Goal: Check status: Check status

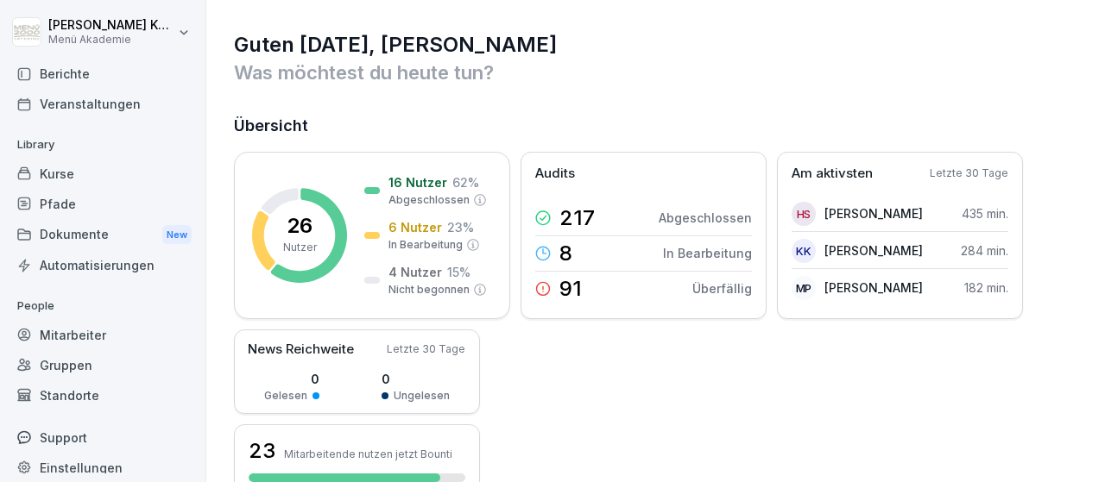
scroll to position [101, 0]
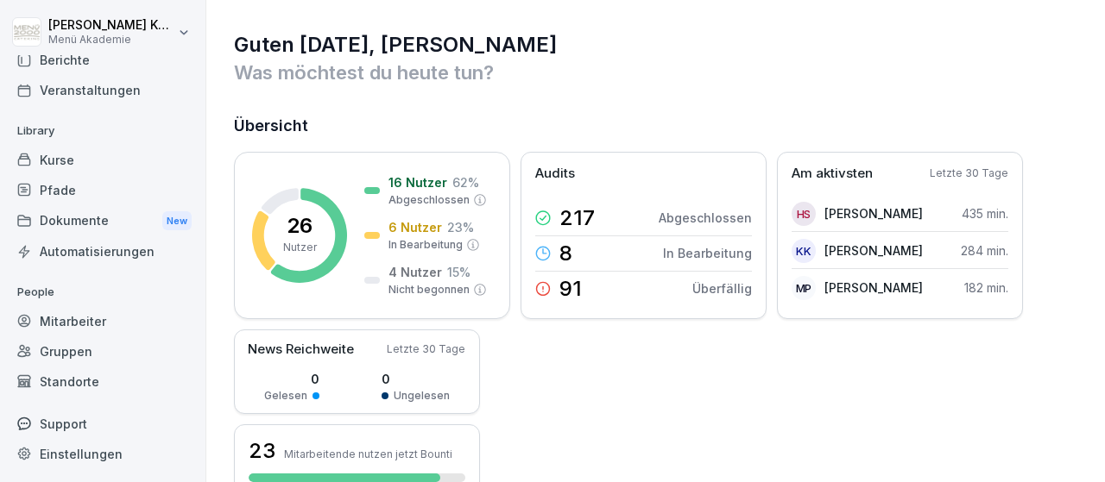
click at [70, 382] on div "Standorte" at bounding box center [103, 382] width 188 height 30
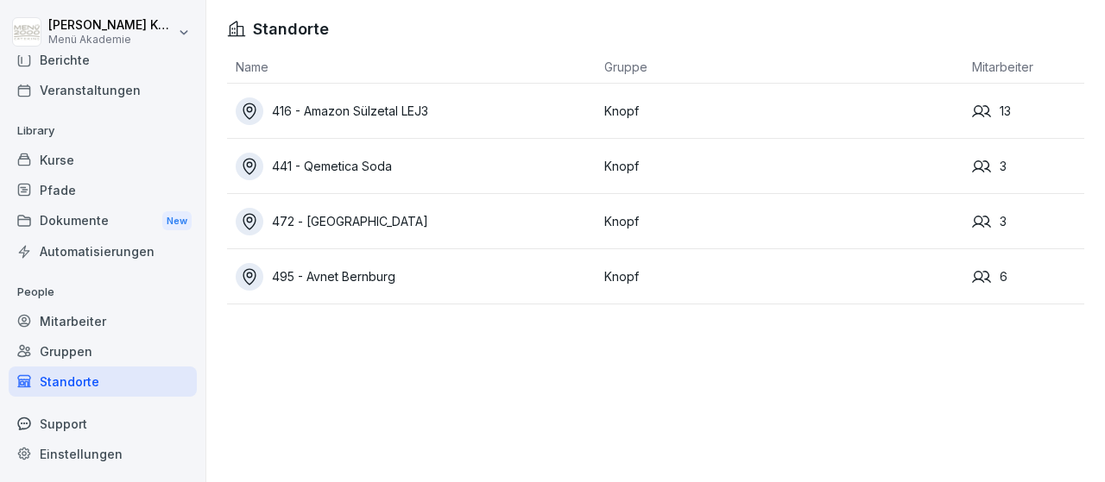
click at [379, 280] on div "495 - Avnet Bernburg" at bounding box center [416, 277] width 360 height 28
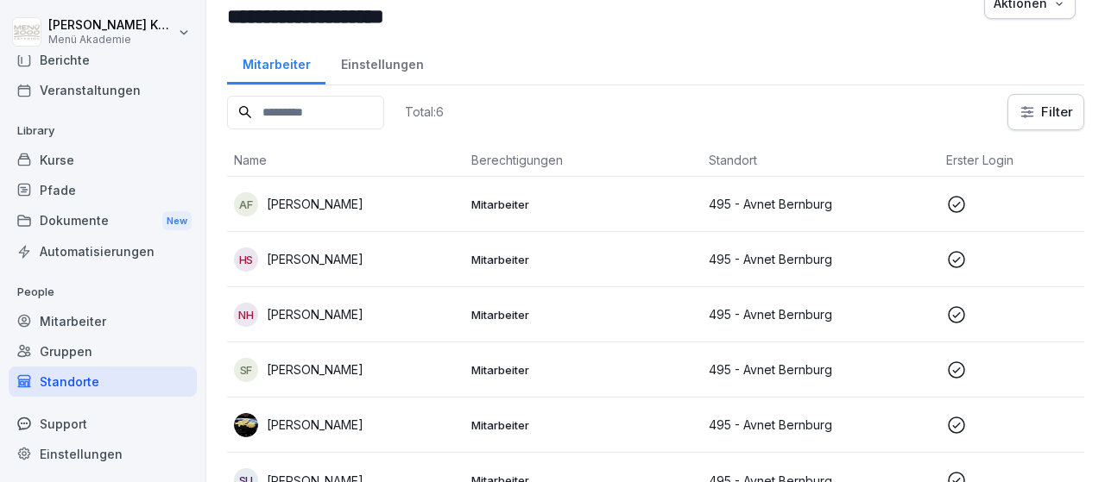
scroll to position [66, 0]
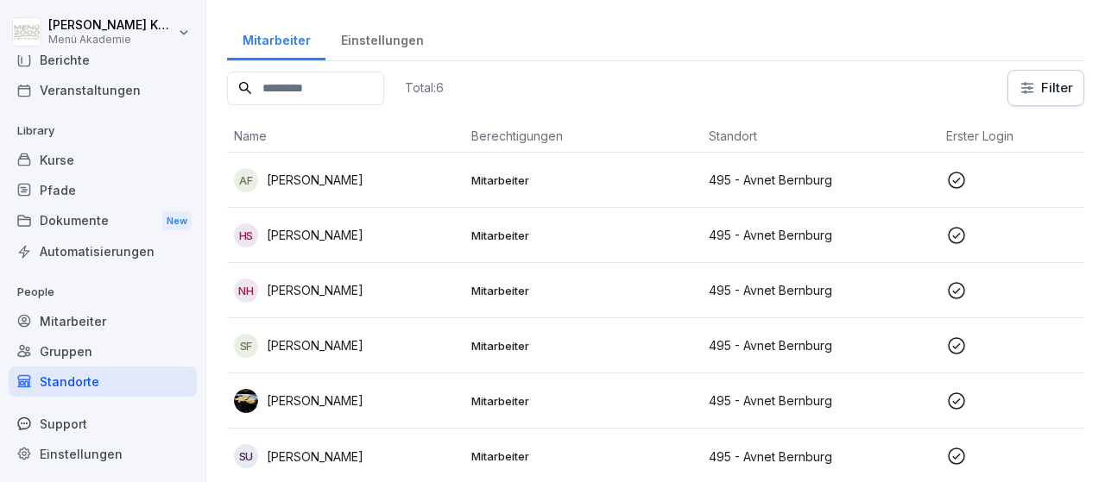
click at [514, 450] on p "Mitarbeiter" at bounding box center [583, 457] width 224 height 16
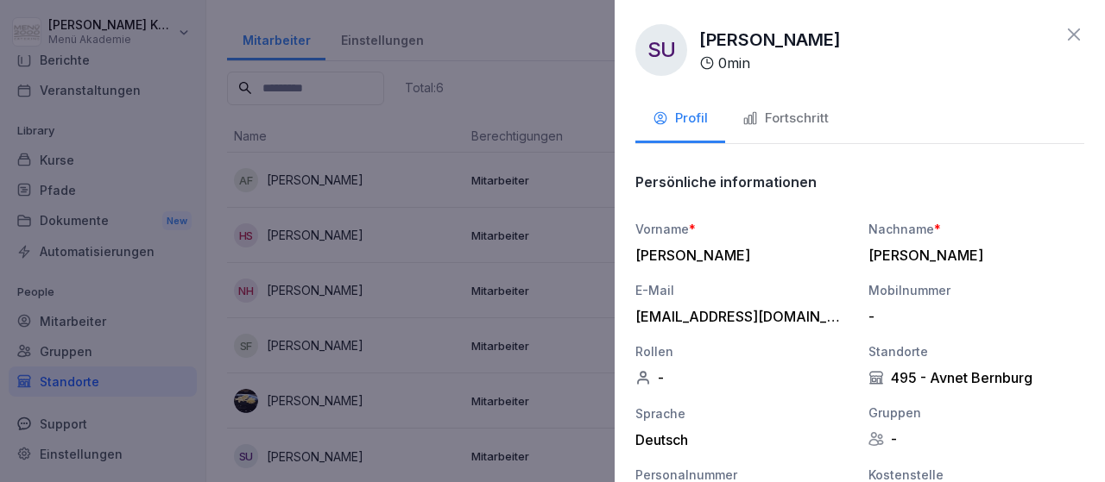
click at [769, 114] on div "Fortschritt" at bounding box center [785, 119] width 86 height 20
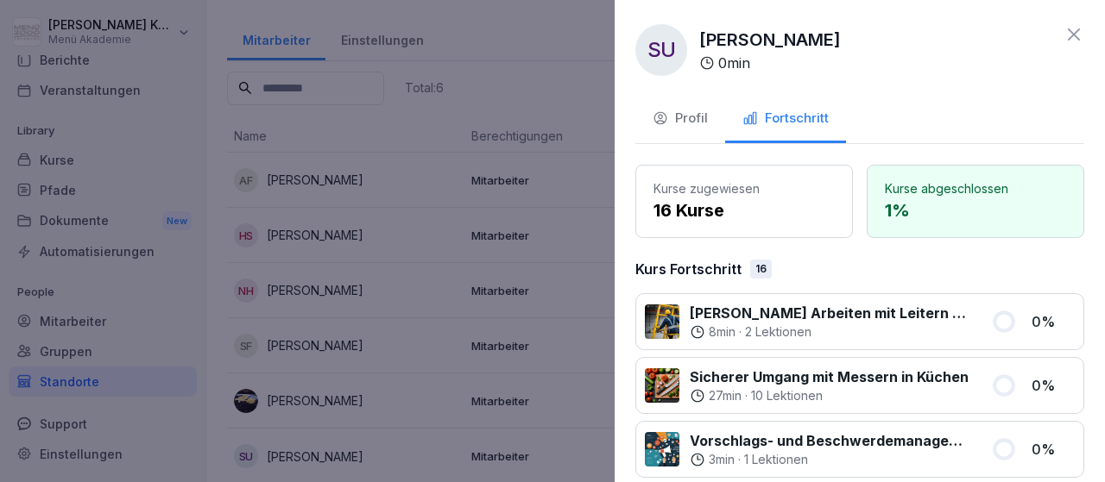
click at [1074, 32] on icon at bounding box center [1073, 34] width 21 height 21
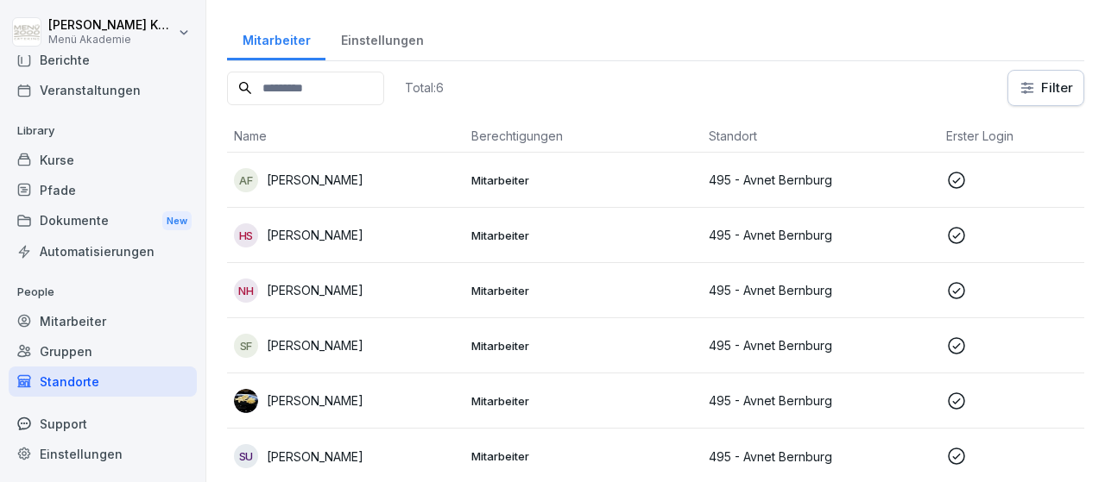
click at [341, 403] on p "[PERSON_NAME]" at bounding box center [315, 401] width 97 height 18
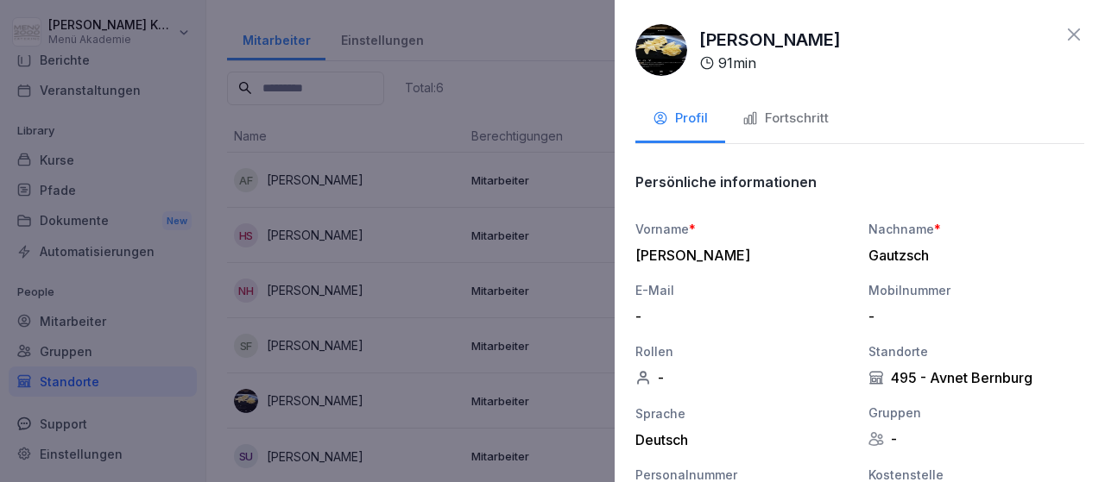
click at [796, 110] on button "Fortschritt" at bounding box center [785, 120] width 121 height 47
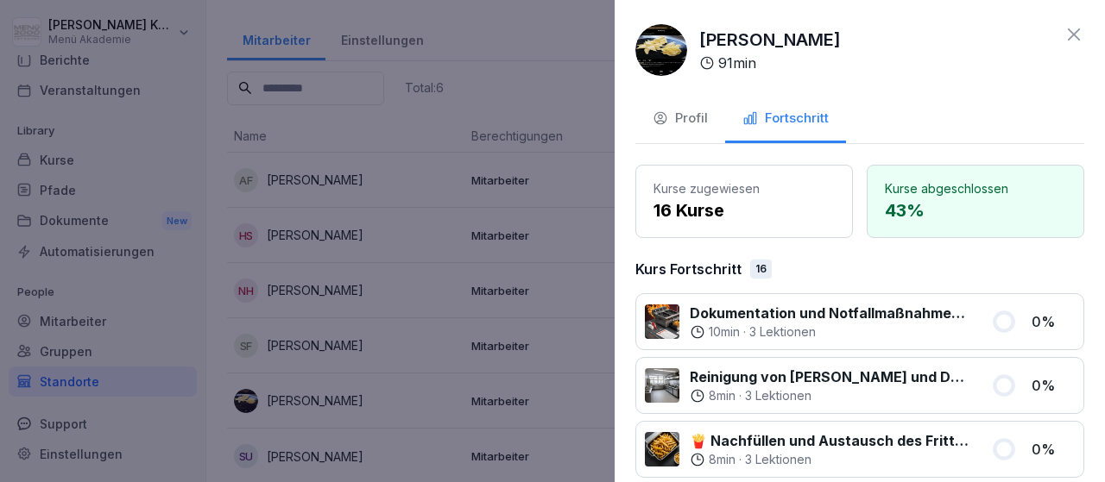
click at [1074, 37] on icon at bounding box center [1073, 34] width 21 height 21
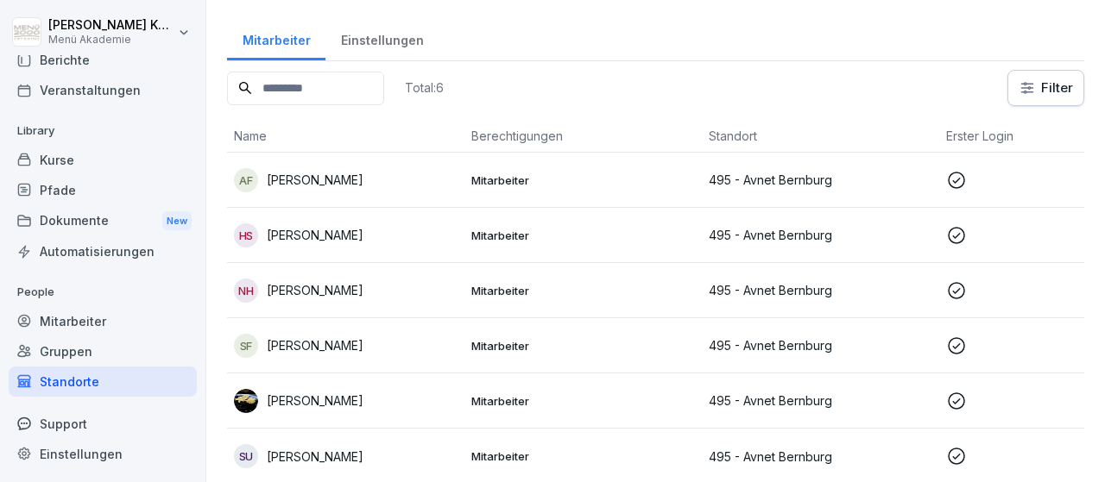
click at [354, 176] on p "[PERSON_NAME]" at bounding box center [315, 180] width 97 height 18
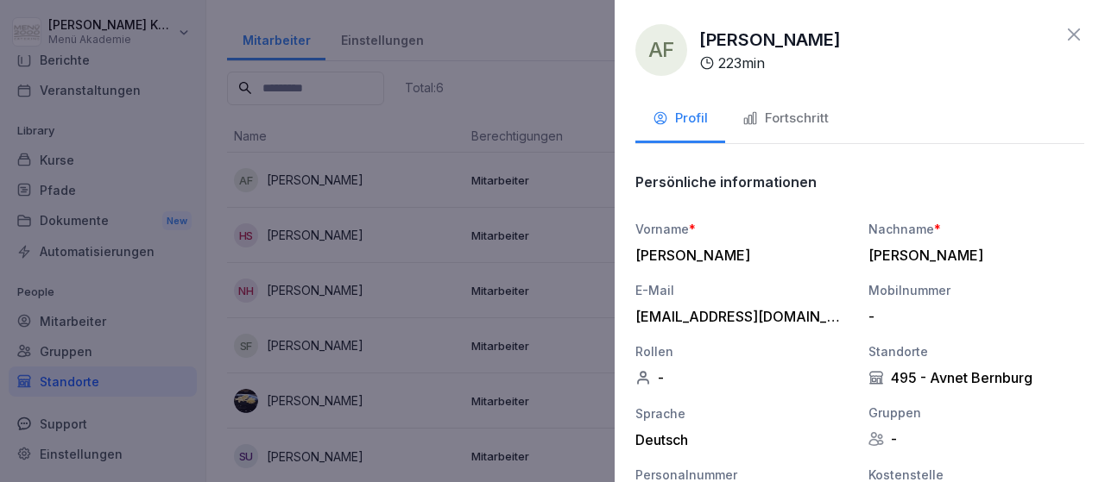
click at [812, 117] on div "Fortschritt" at bounding box center [785, 119] width 86 height 20
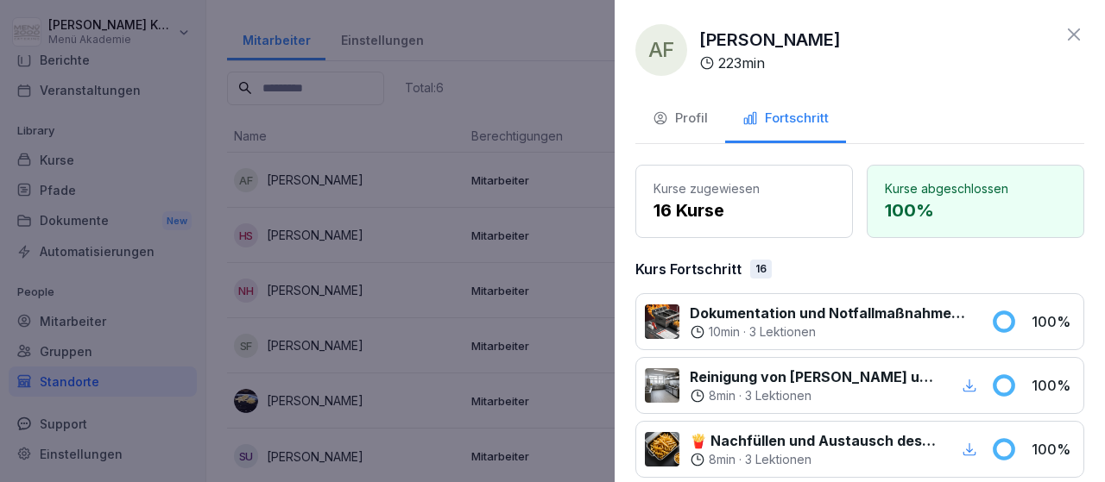
click at [1076, 31] on icon at bounding box center [1073, 34] width 21 height 21
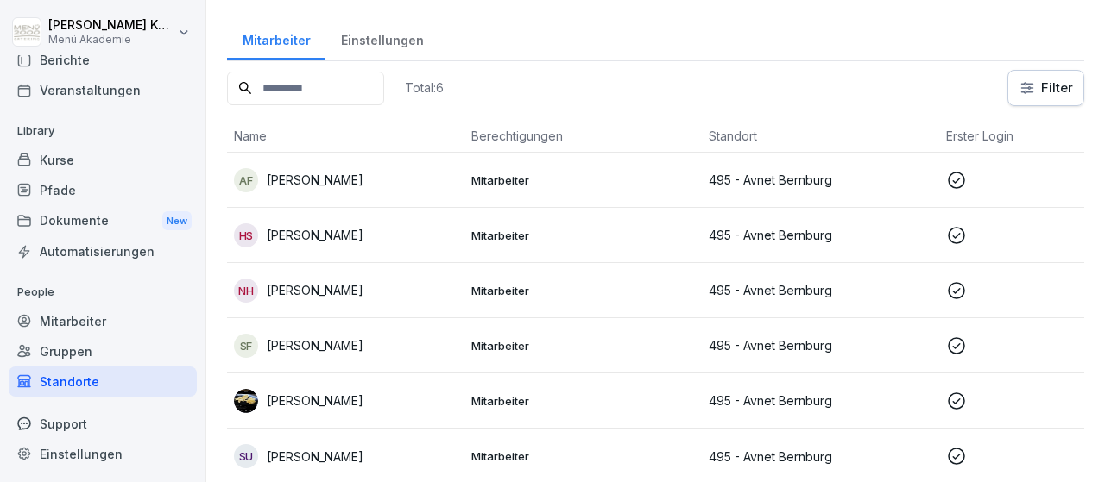
click at [500, 341] on p "Mitarbeiter" at bounding box center [583, 346] width 224 height 16
